Goal: Task Accomplishment & Management: Complete application form

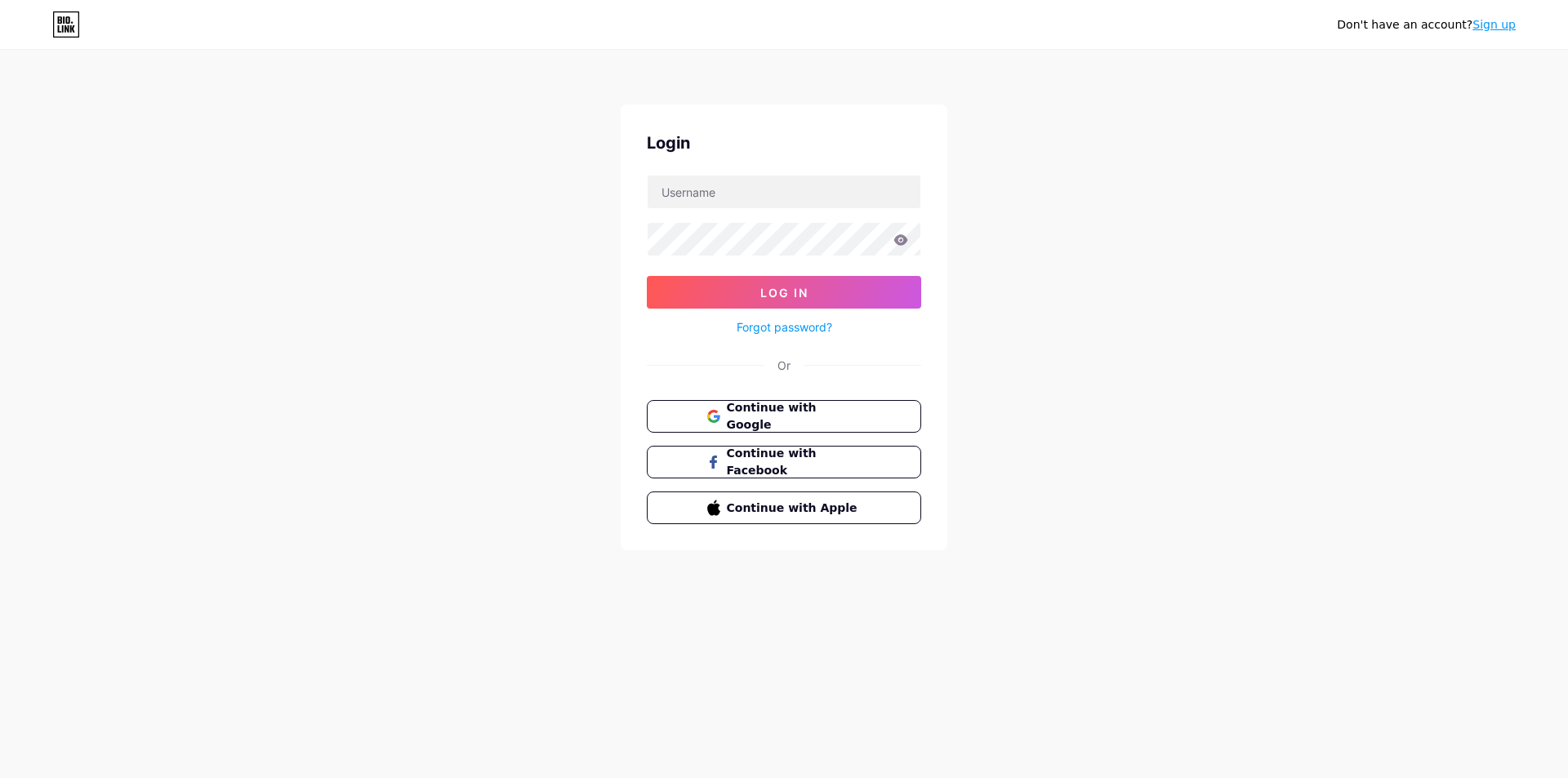
click at [1506, 23] on link "Sign up" at bounding box center [1495, 24] width 43 height 13
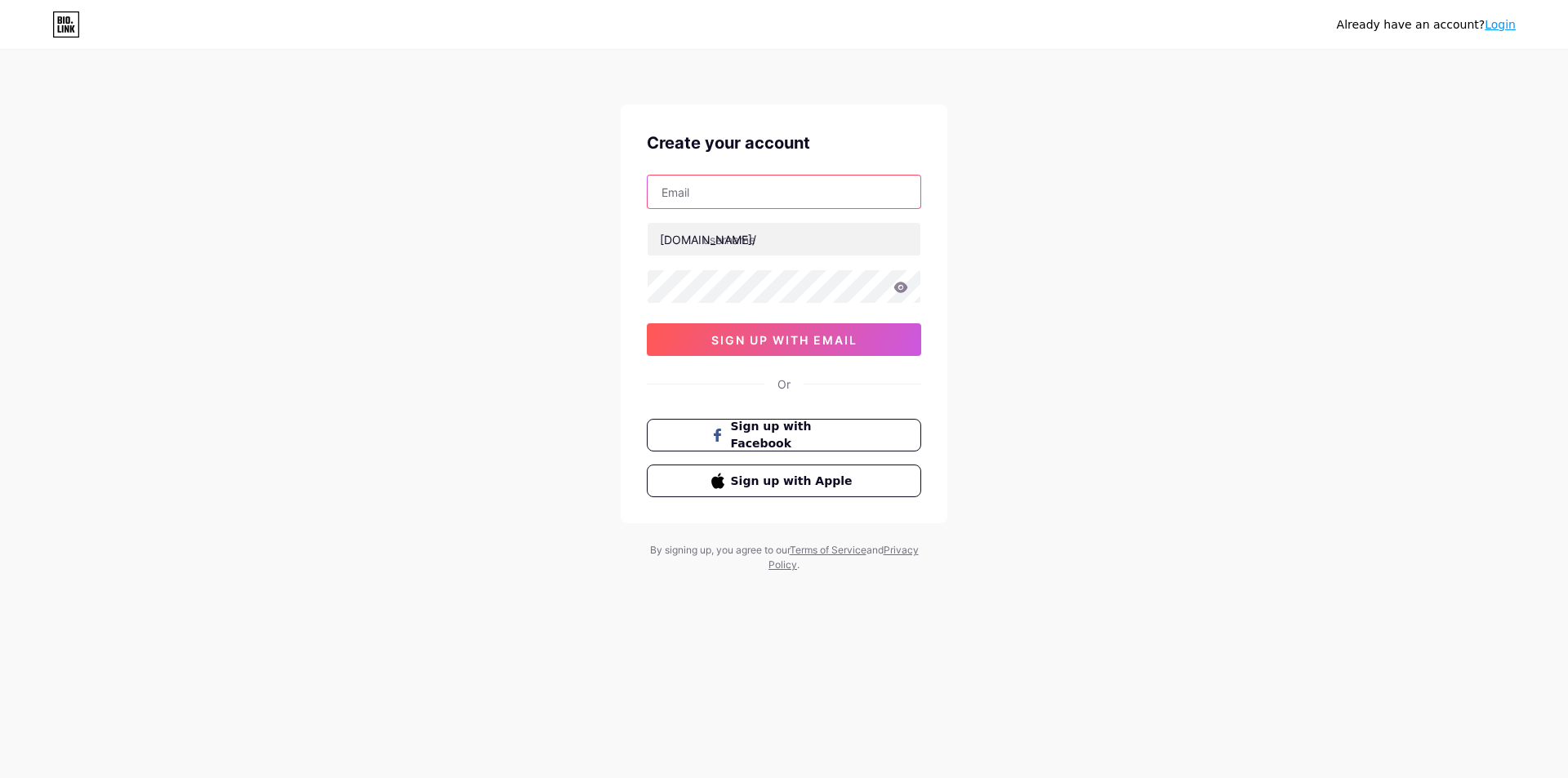
click at [854, 195] on input "text" at bounding box center [784, 192] width 273 height 33
paste input "[EMAIL_ADDRESS][DOMAIN_NAME]"
type input "[EMAIL_ADDRESS][DOMAIN_NAME]"
click at [793, 234] on input "text" at bounding box center [784, 239] width 273 height 33
type input "dxdffdv"
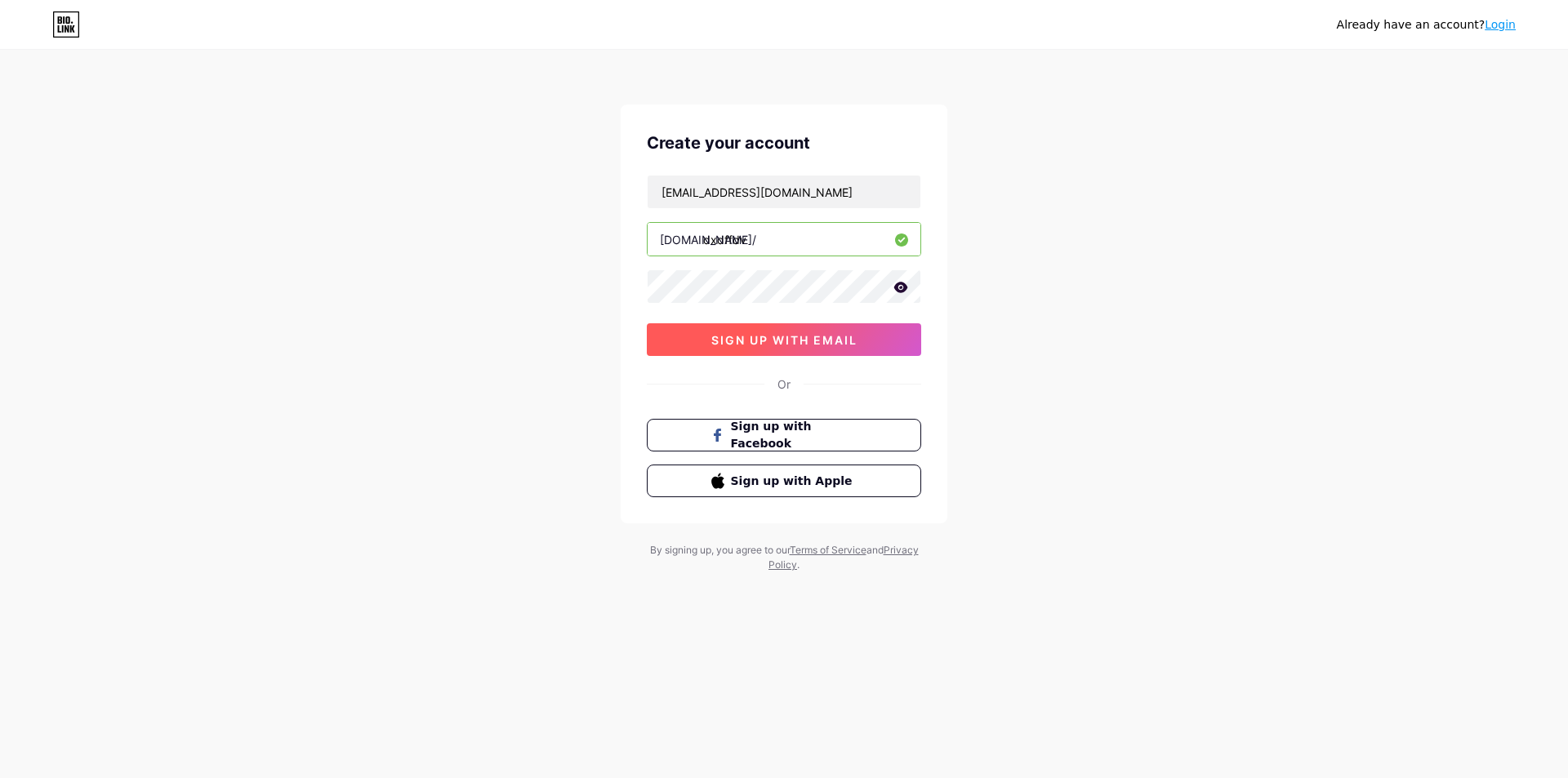
click at [774, 336] on span "sign up with email" at bounding box center [784, 339] width 147 height 14
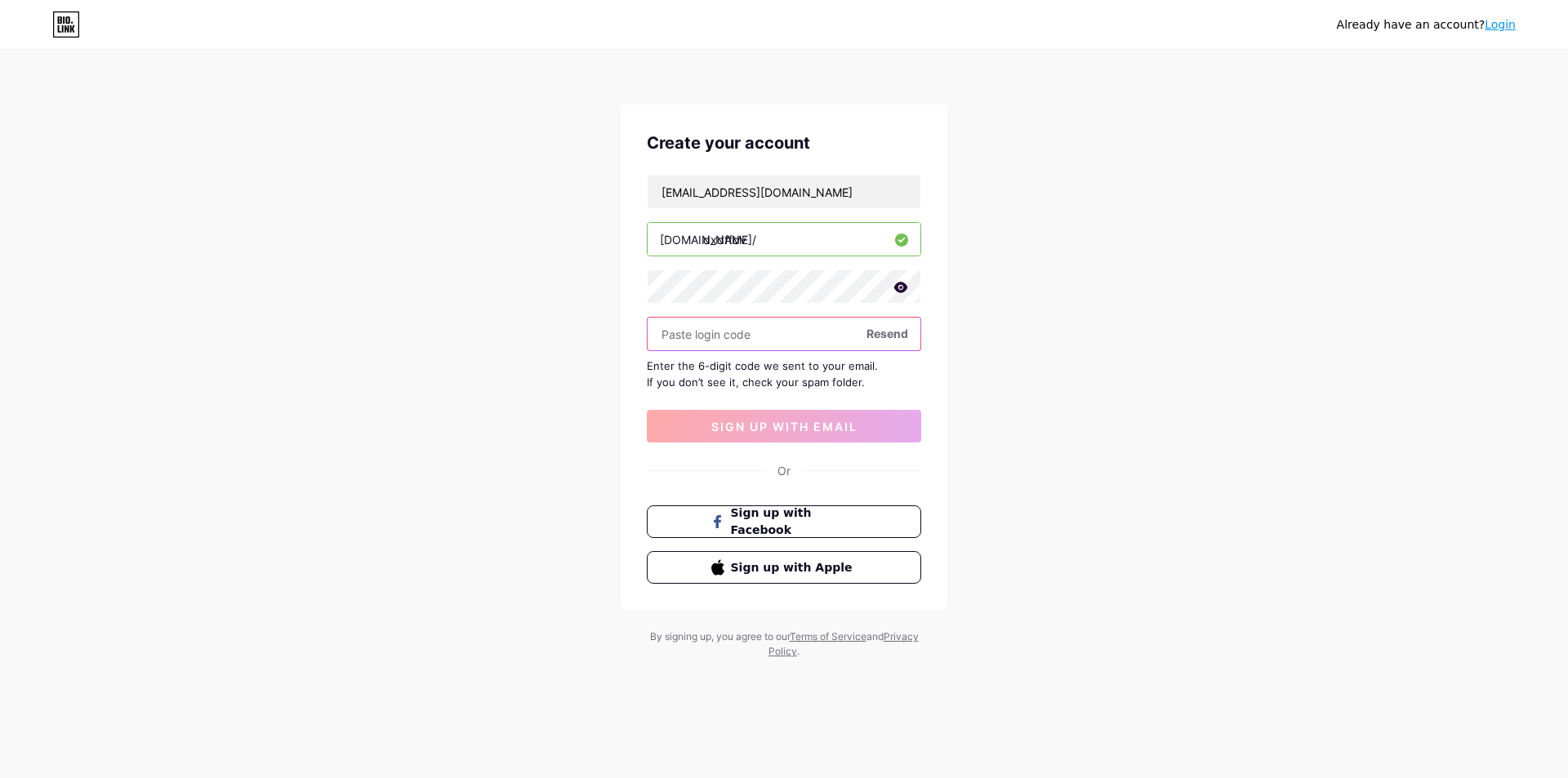
paste input "506981"
type input "506981"
click at [807, 421] on span "sign up with email" at bounding box center [784, 426] width 147 height 14
